Goal: Entertainment & Leisure: Consume media (video, audio)

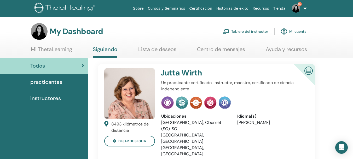
click at [236, 30] on link "Tablero del instructor" at bounding box center [245, 31] width 45 height 11
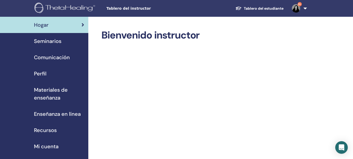
click at [37, 115] on span "Enseñanza en línea" at bounding box center [57, 114] width 47 height 8
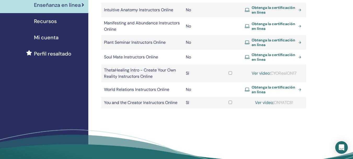
scroll to position [109, 0]
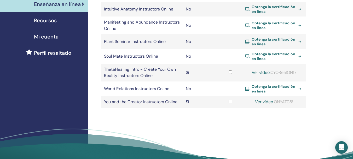
drag, startPoint x: 299, startPoint y: 72, endPoint x: 273, endPoint y: 73, distance: 25.6
click at [273, 73] on div "Ver vídeo: CYORealON17" at bounding box center [274, 72] width 59 height 6
copy div "CYORealON17"
click at [263, 74] on link "Ver vídeo:" at bounding box center [261, 72] width 19 height 5
